Goal: Transaction & Acquisition: Purchase product/service

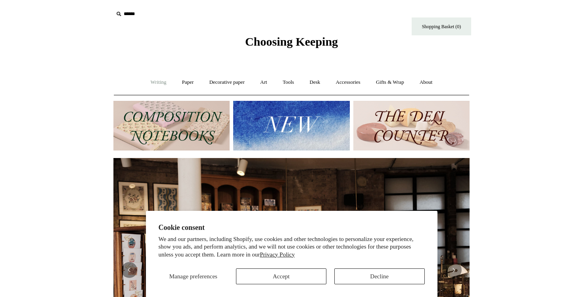
click at [153, 86] on link "Writing +" at bounding box center [159, 82] width 30 height 21
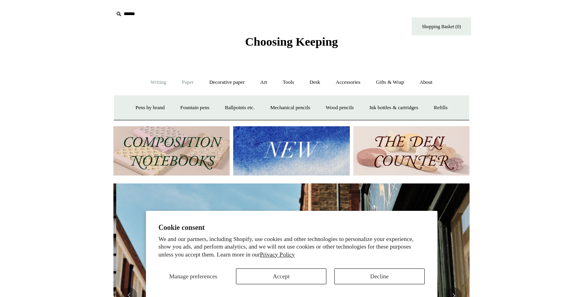
scroll to position [0, 356]
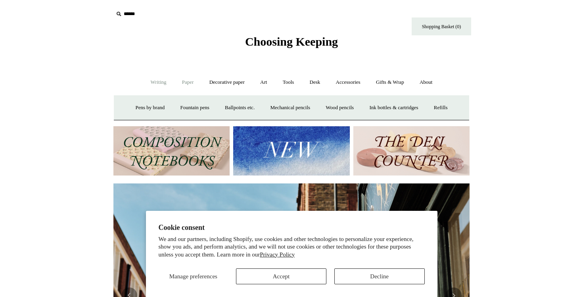
click at [188, 84] on link "Paper +" at bounding box center [188, 82] width 26 height 21
click at [174, 109] on link "Notebooks +" at bounding box center [180, 107] width 36 height 21
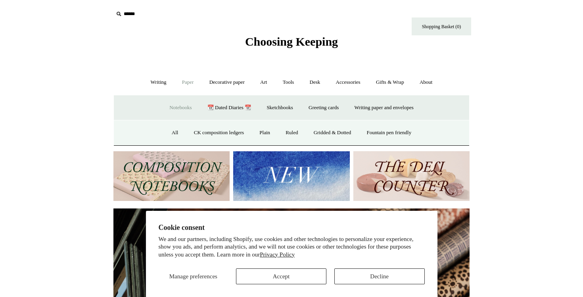
scroll to position [0, 712]
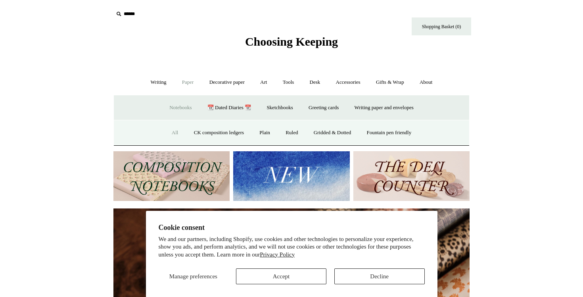
click at [165, 138] on link "All" at bounding box center [175, 132] width 21 height 21
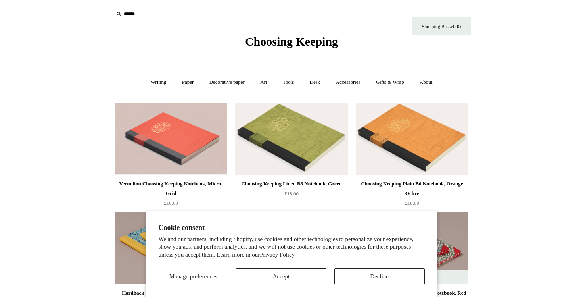
scroll to position [71, 0]
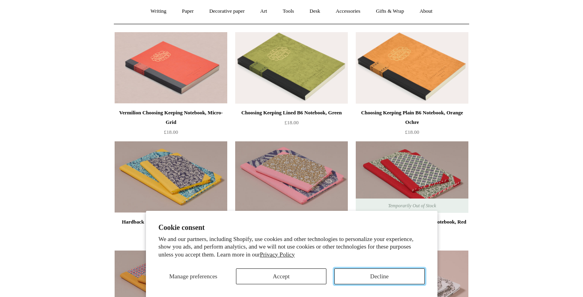
click at [374, 276] on button "Decline" at bounding box center [379, 276] width 90 height 16
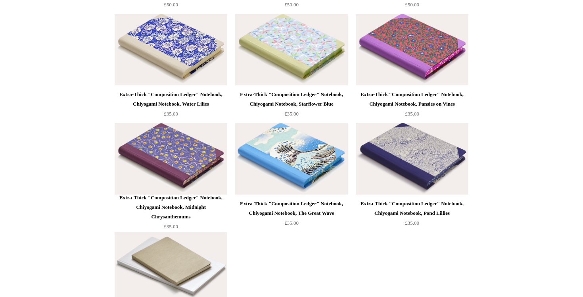
scroll to position [5107, 0]
